Goal: Check status: Check status

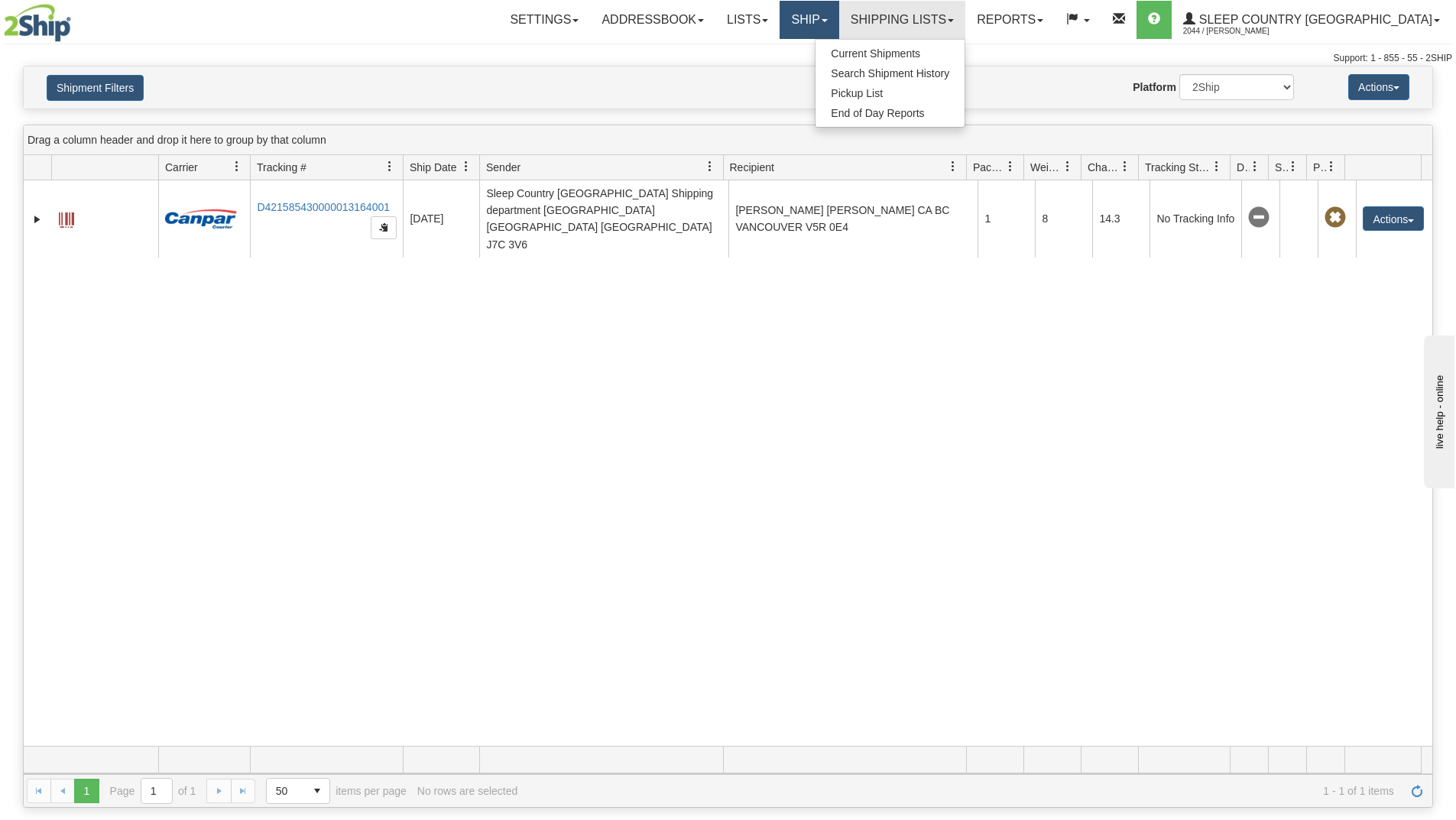
click at [838, 18] on link "Ship" at bounding box center [809, 20] width 59 height 39
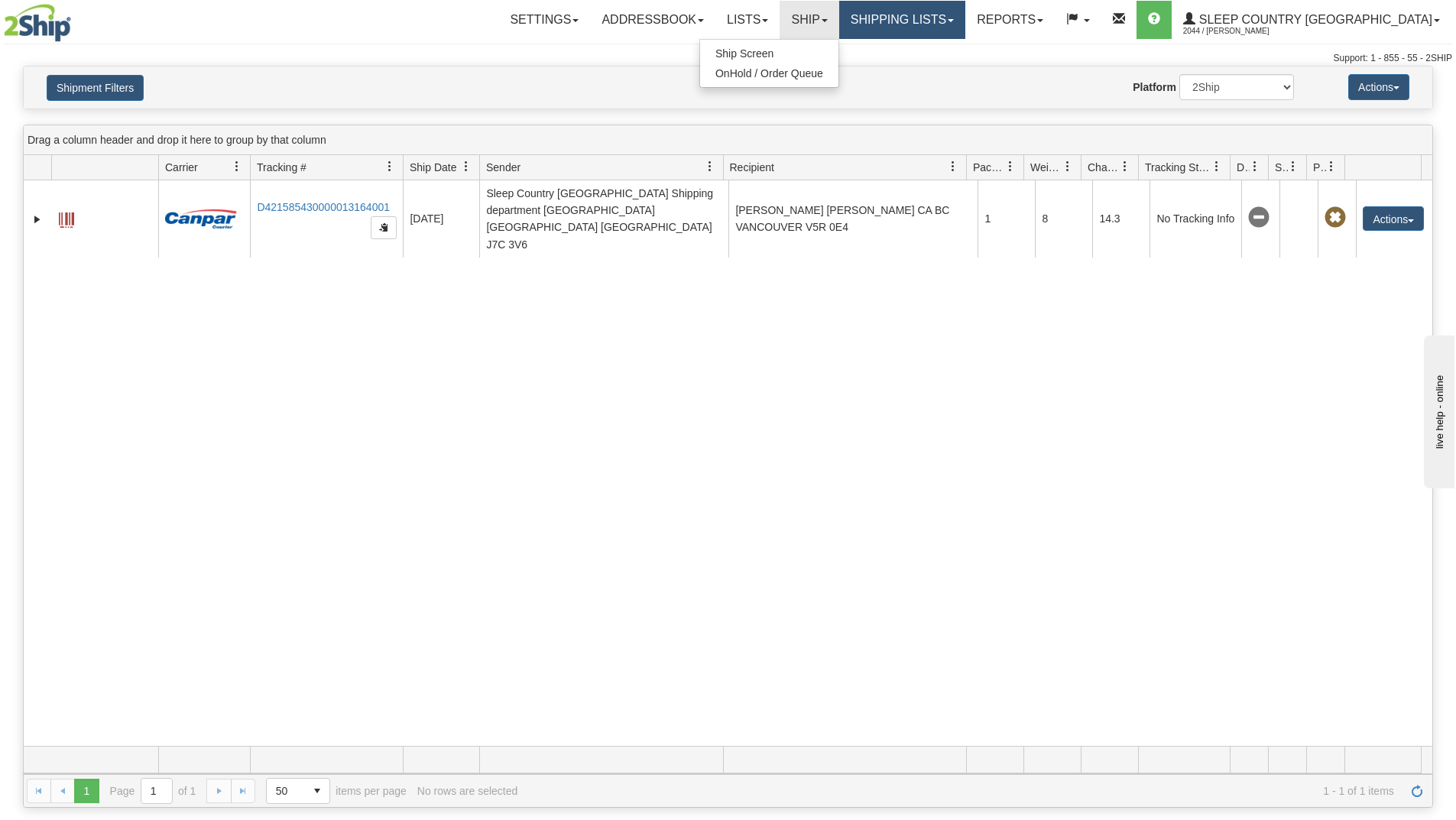
click at [966, 18] on link "Shipping lists" at bounding box center [902, 20] width 126 height 39
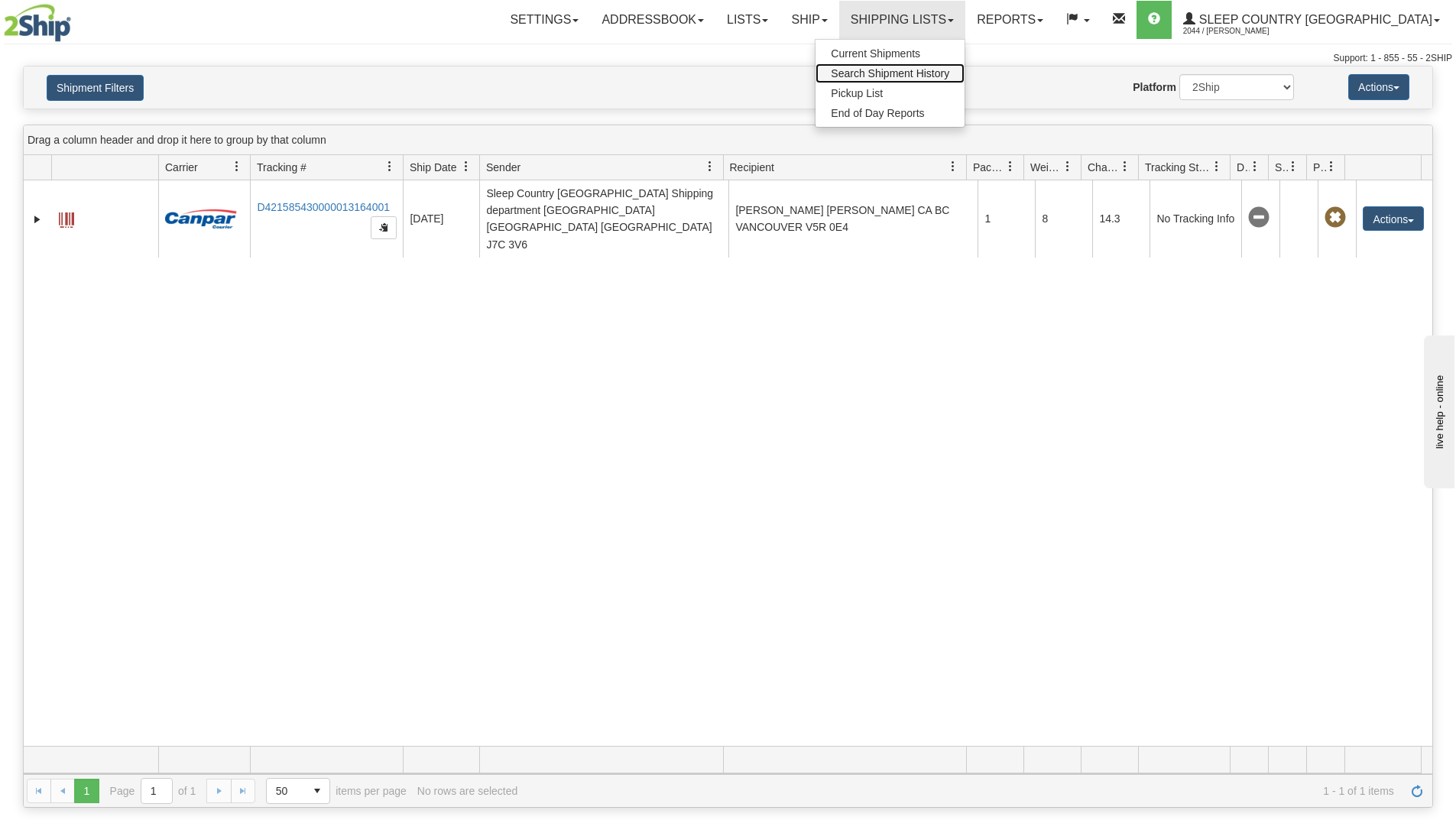
click at [949, 72] on span "Search Shipment History" at bounding box center [890, 73] width 119 height 13
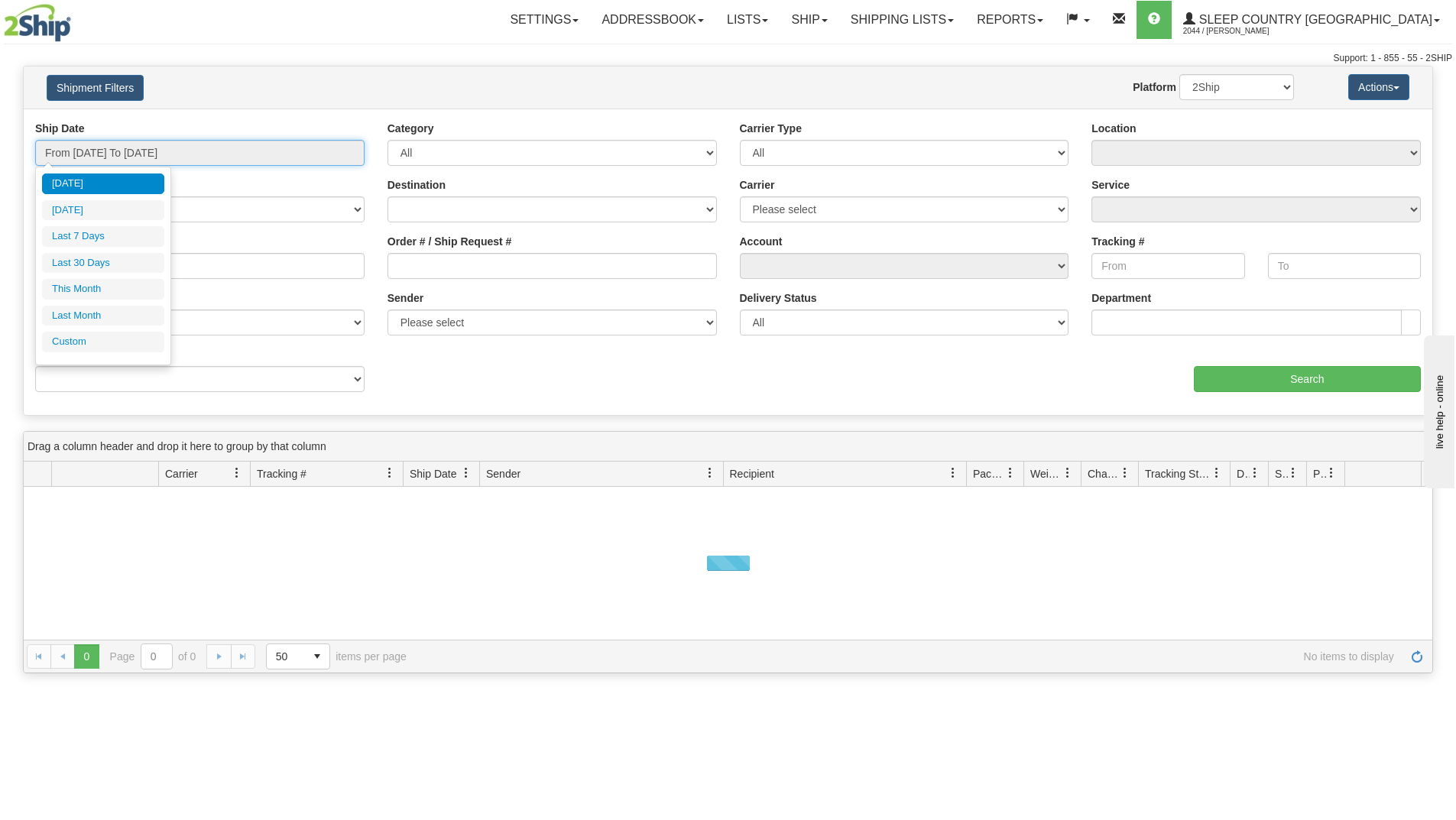
drag, startPoint x: 247, startPoint y: 153, endPoint x: 205, endPoint y: 170, distance: 45.3
click at [242, 153] on input "From 08/17/2025 To 08/18/2025" at bounding box center [200, 153] width 330 height 26
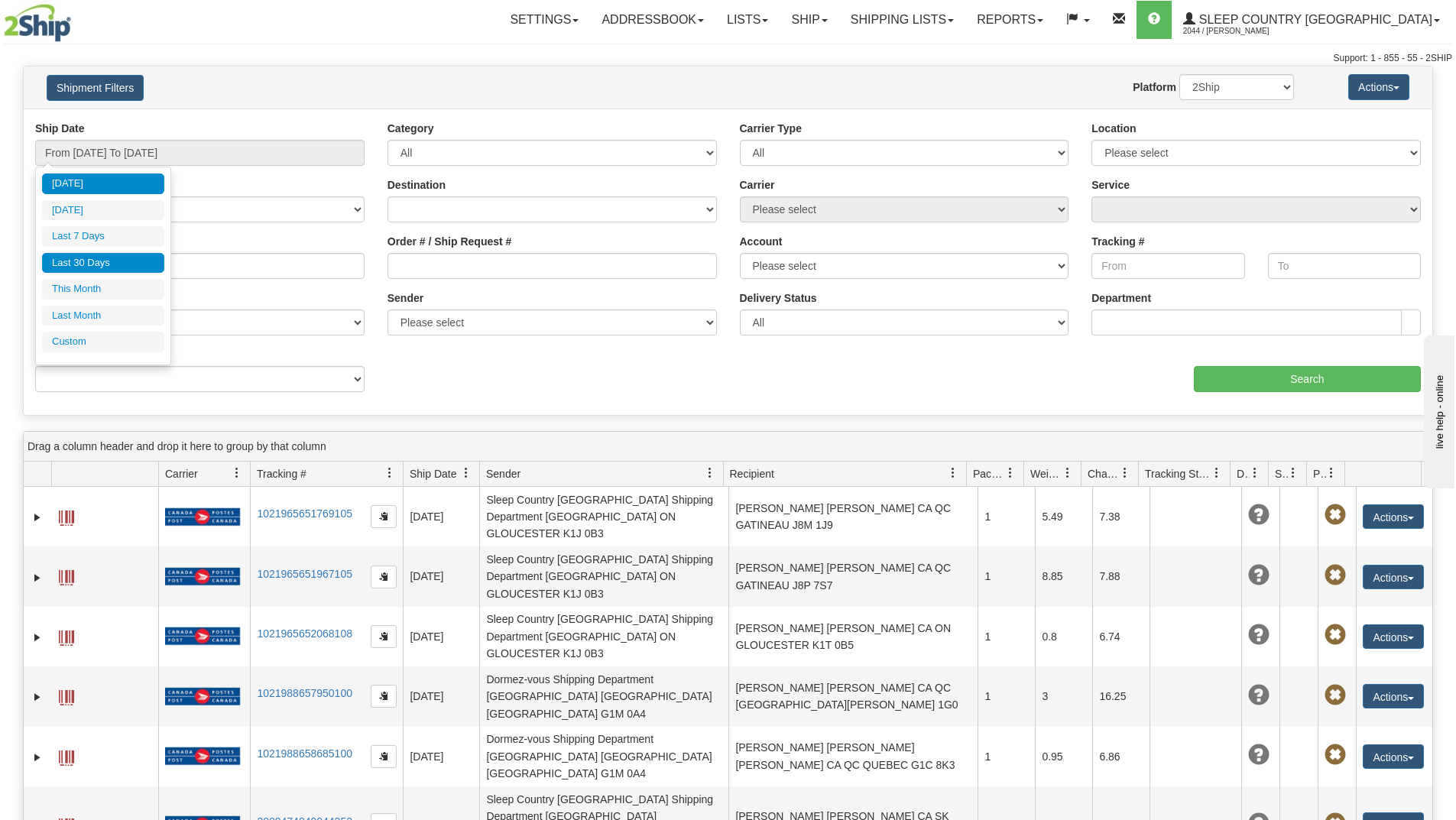
click at [123, 257] on li "Last 30 Days" at bounding box center [102, 263] width 122 height 20
type input "From [DATE] To [DATE]"
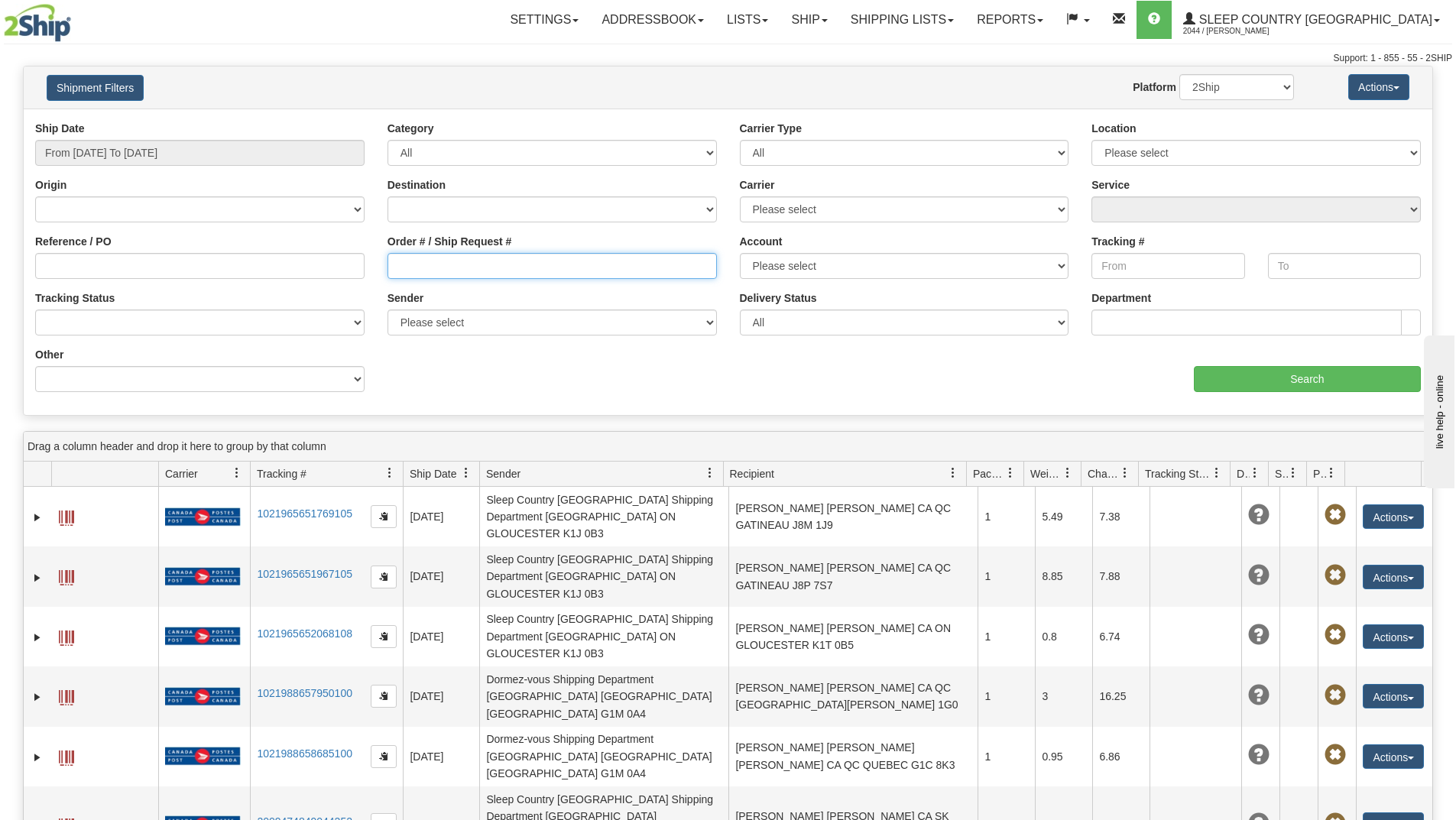
click at [453, 264] on input "Order # / Ship Request #" at bounding box center [552, 265] width 330 height 26
paste input "9000H984363"
type input "9000H984363"
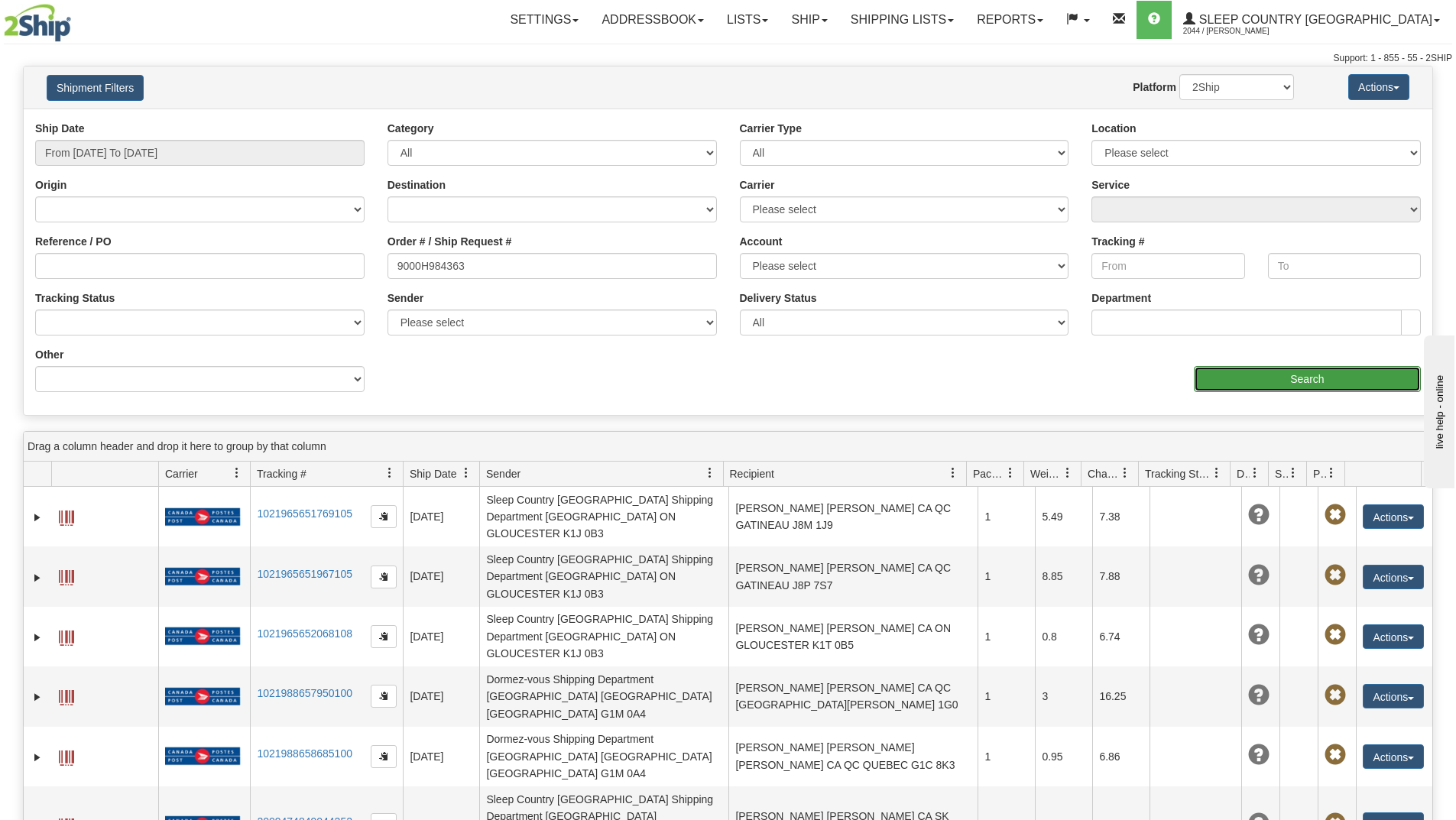
click at [1257, 379] on input "Search" at bounding box center [1307, 379] width 227 height 26
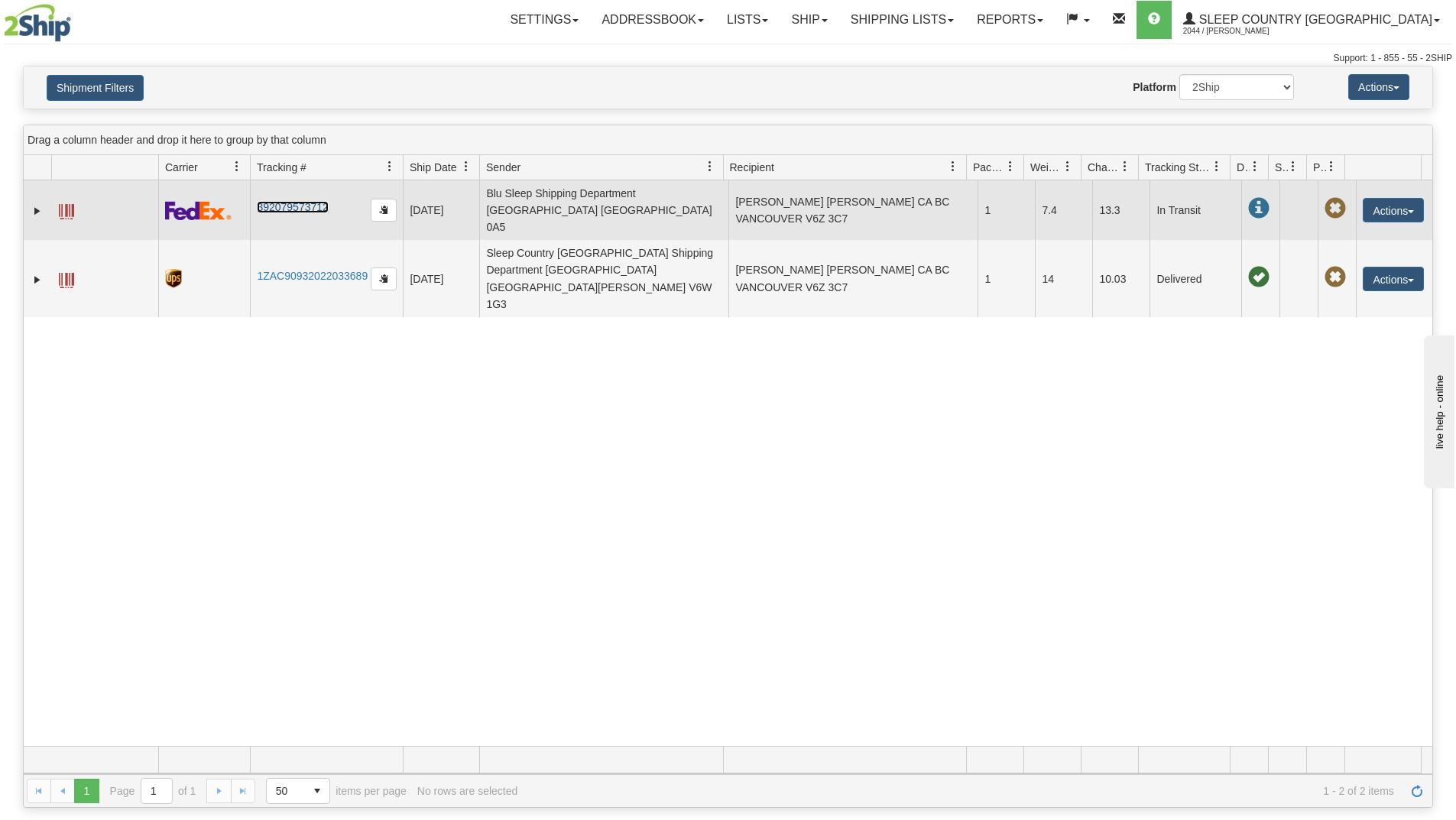
click at [303, 201] on link "392079573712" at bounding box center [292, 207] width 71 height 13
